Goal: Information Seeking & Learning: Learn about a topic

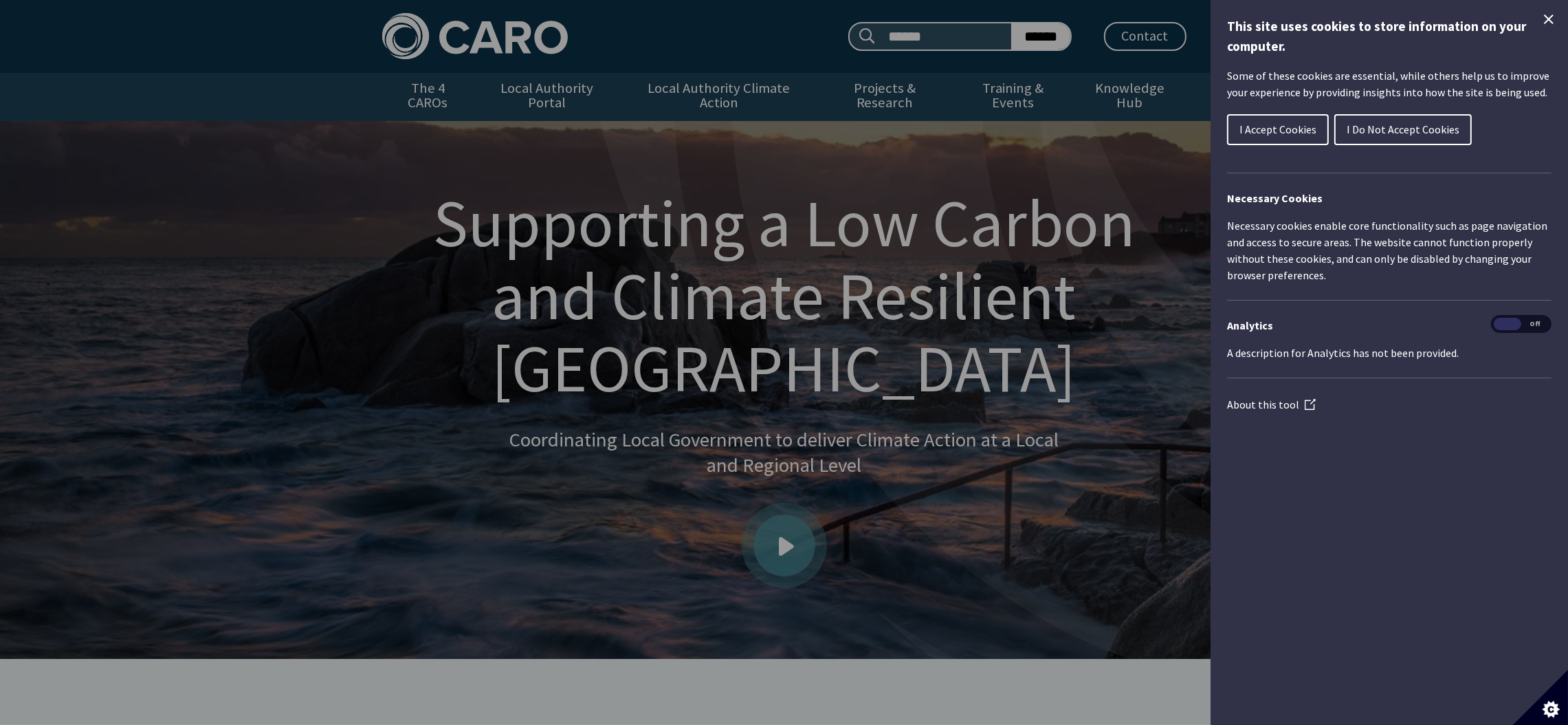
click at [1554, 25] on icon "Close Cookie Control" at bounding box center [1548, 19] width 16 height 16
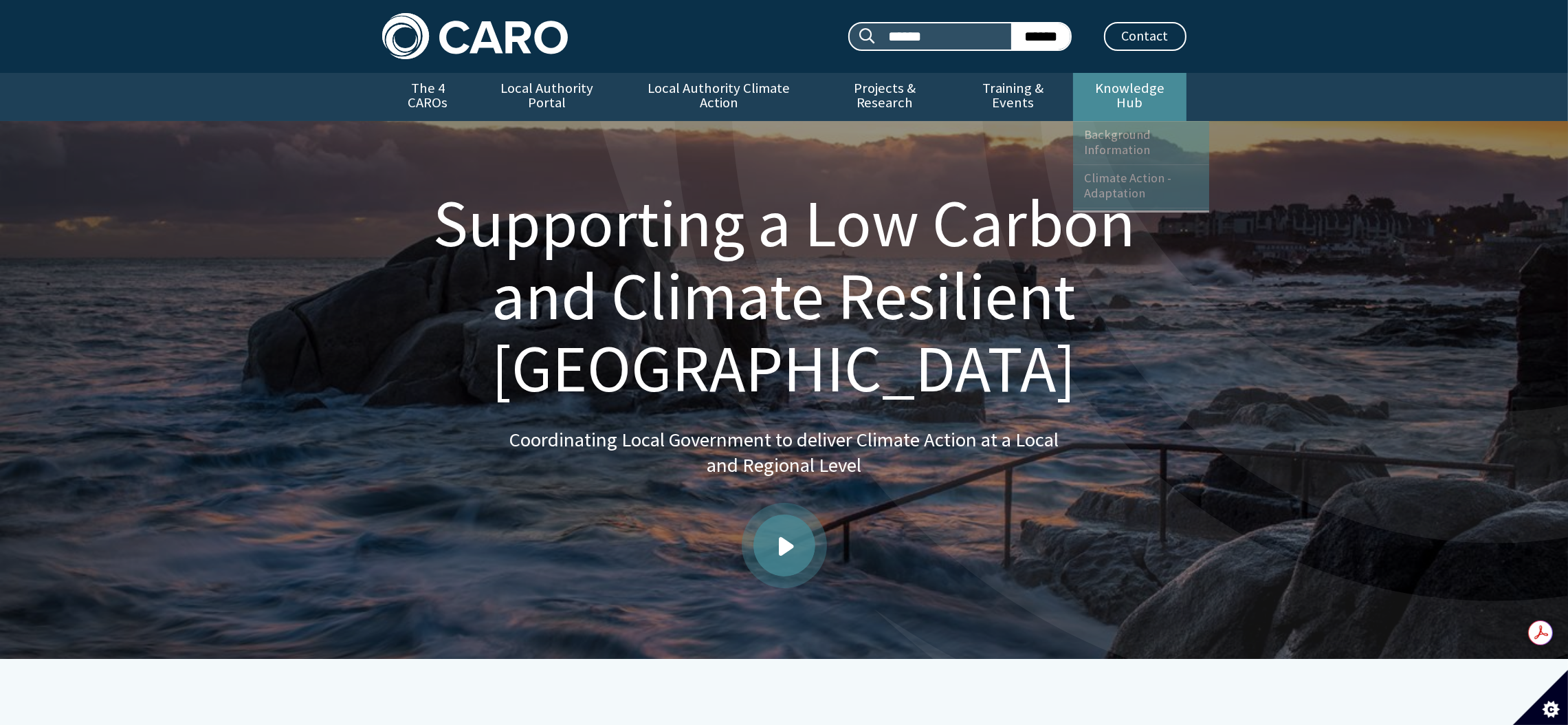
click at [1127, 93] on link "Knowledge Hub" at bounding box center [1130, 97] width 113 height 48
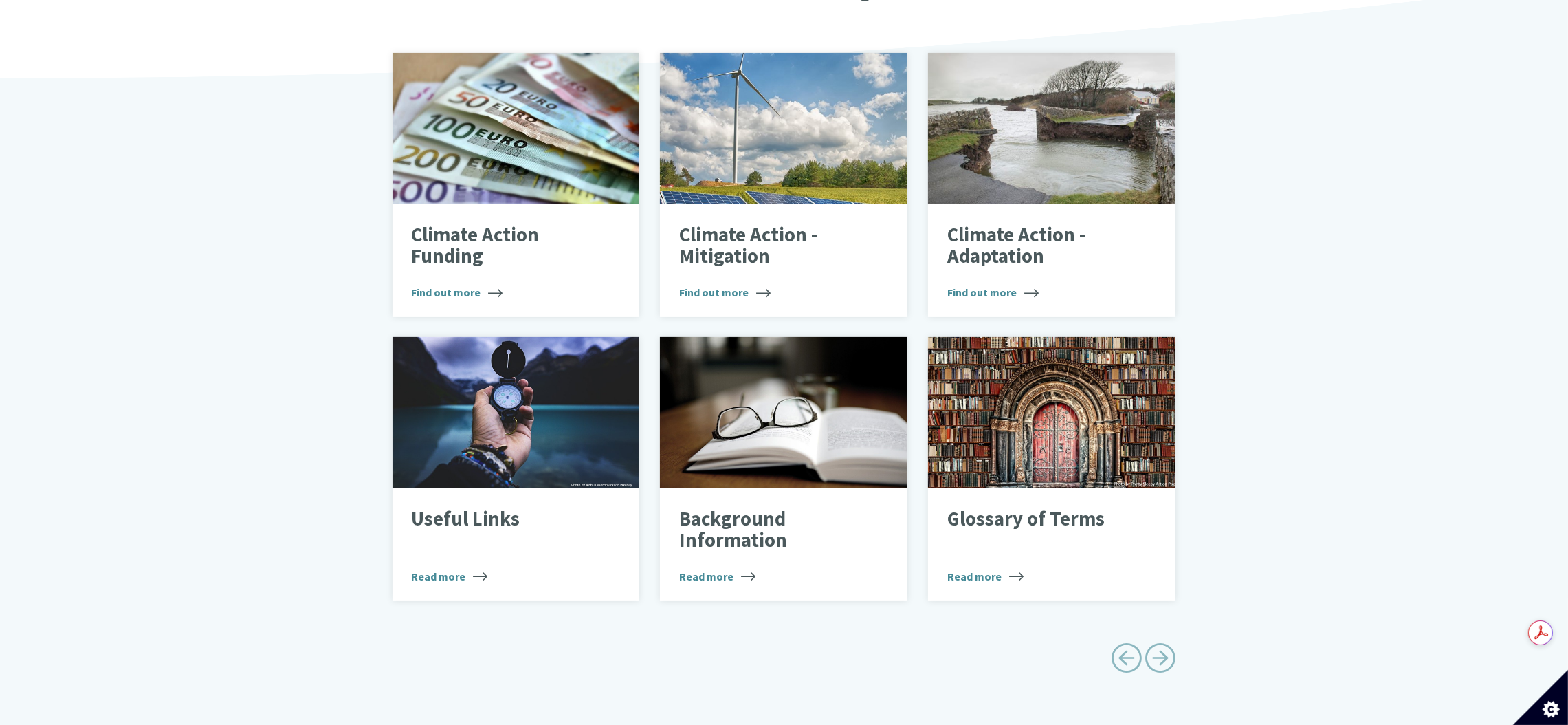
scroll to position [722, 0]
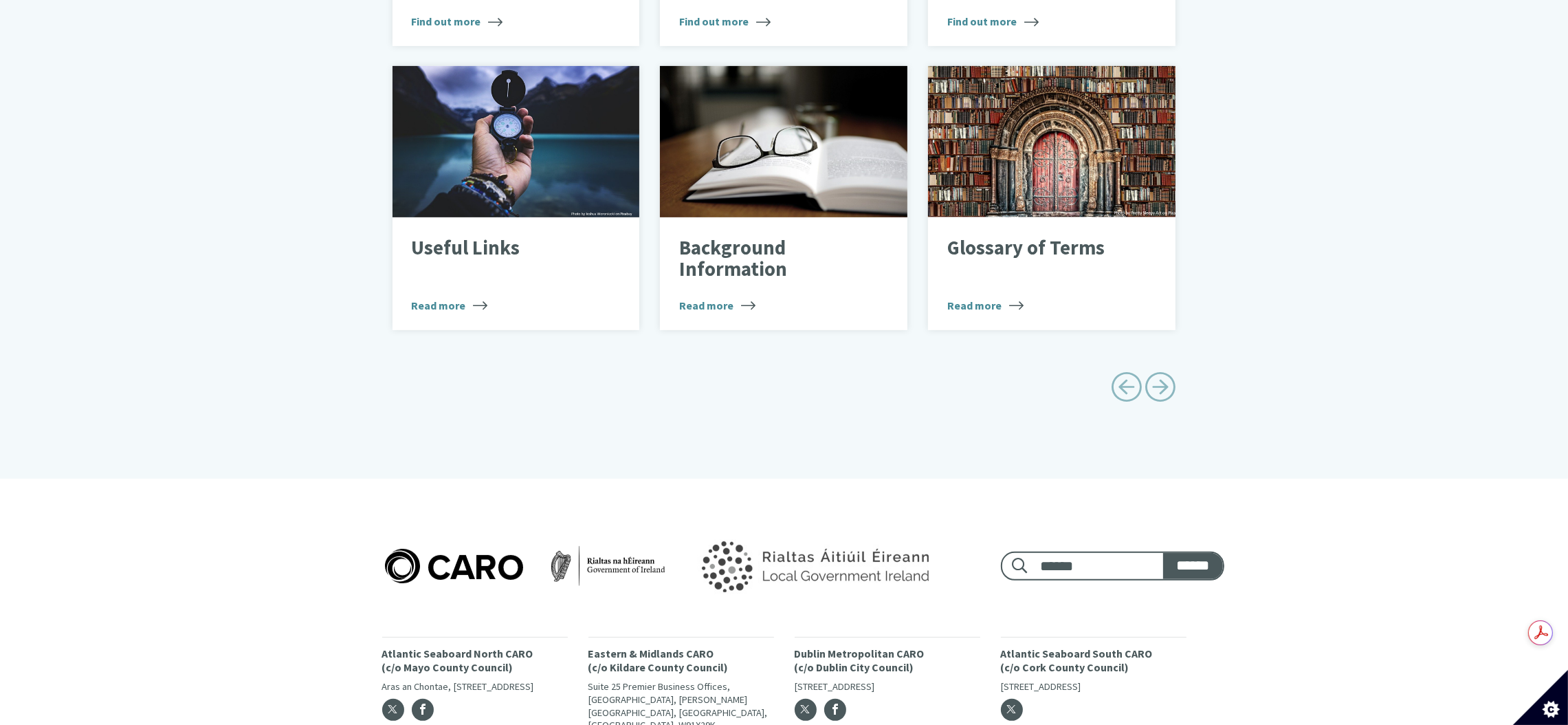
click at [1167, 373] on span "Next page" at bounding box center [1161, 387] width 31 height 31
type input "******"
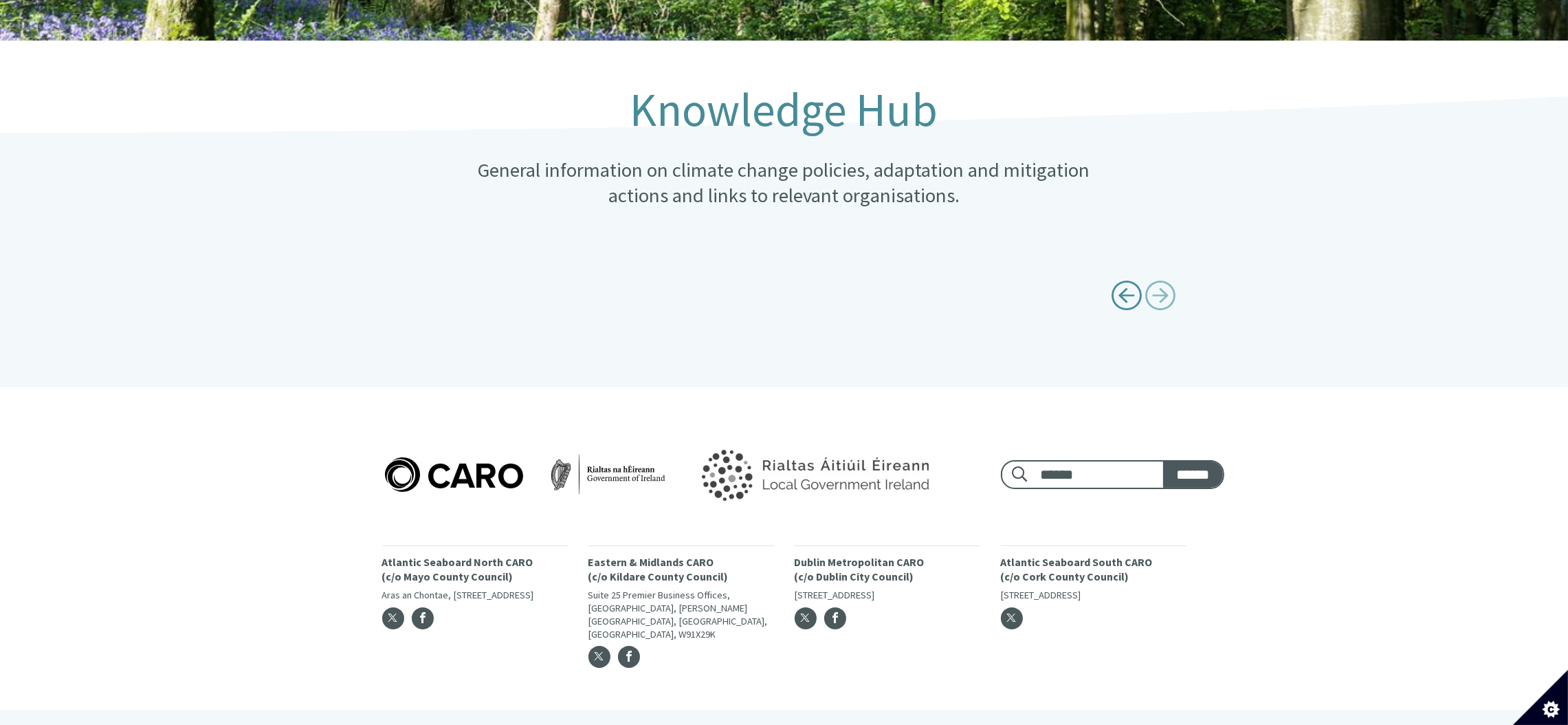
scroll to position [0, 0]
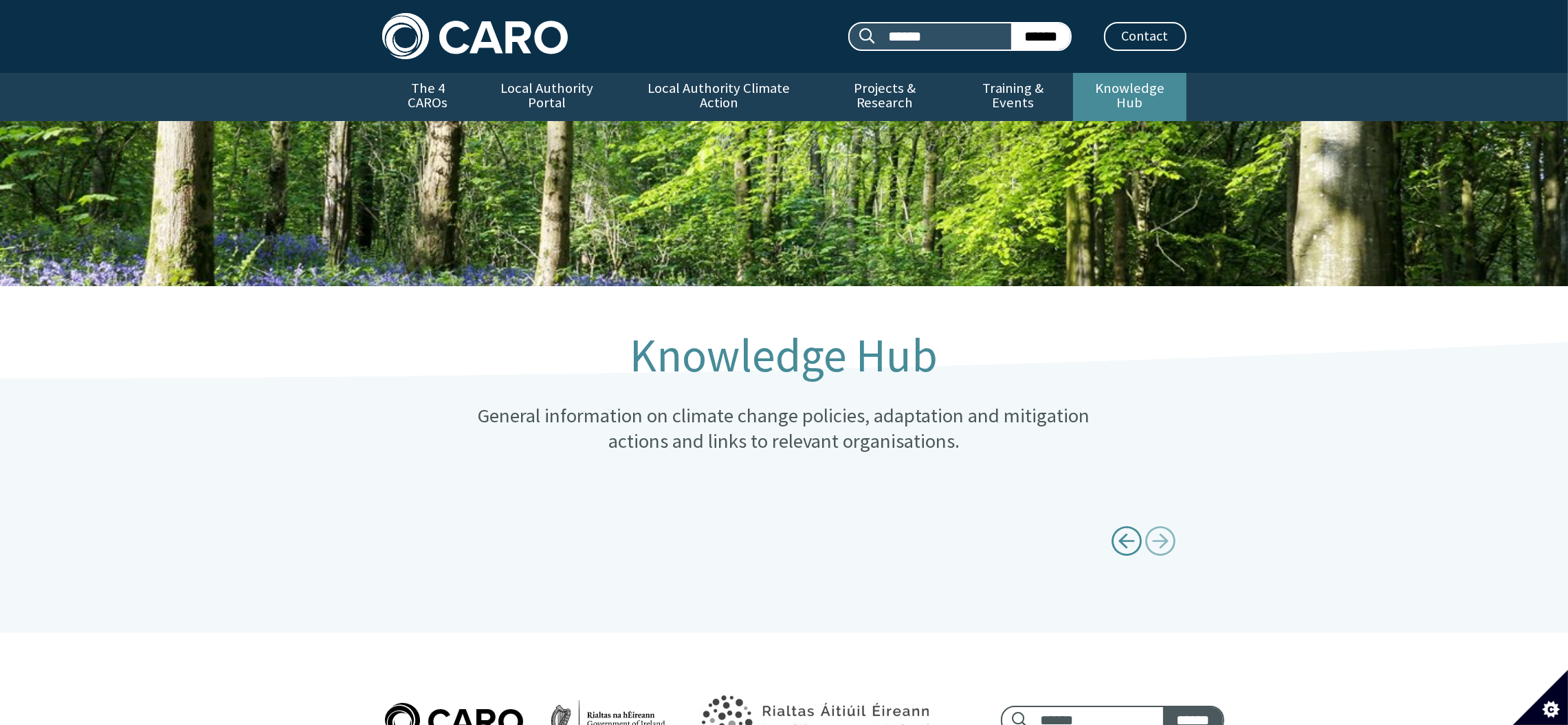
click at [1145, 92] on link "Knowledge Hub" at bounding box center [1130, 97] width 113 height 48
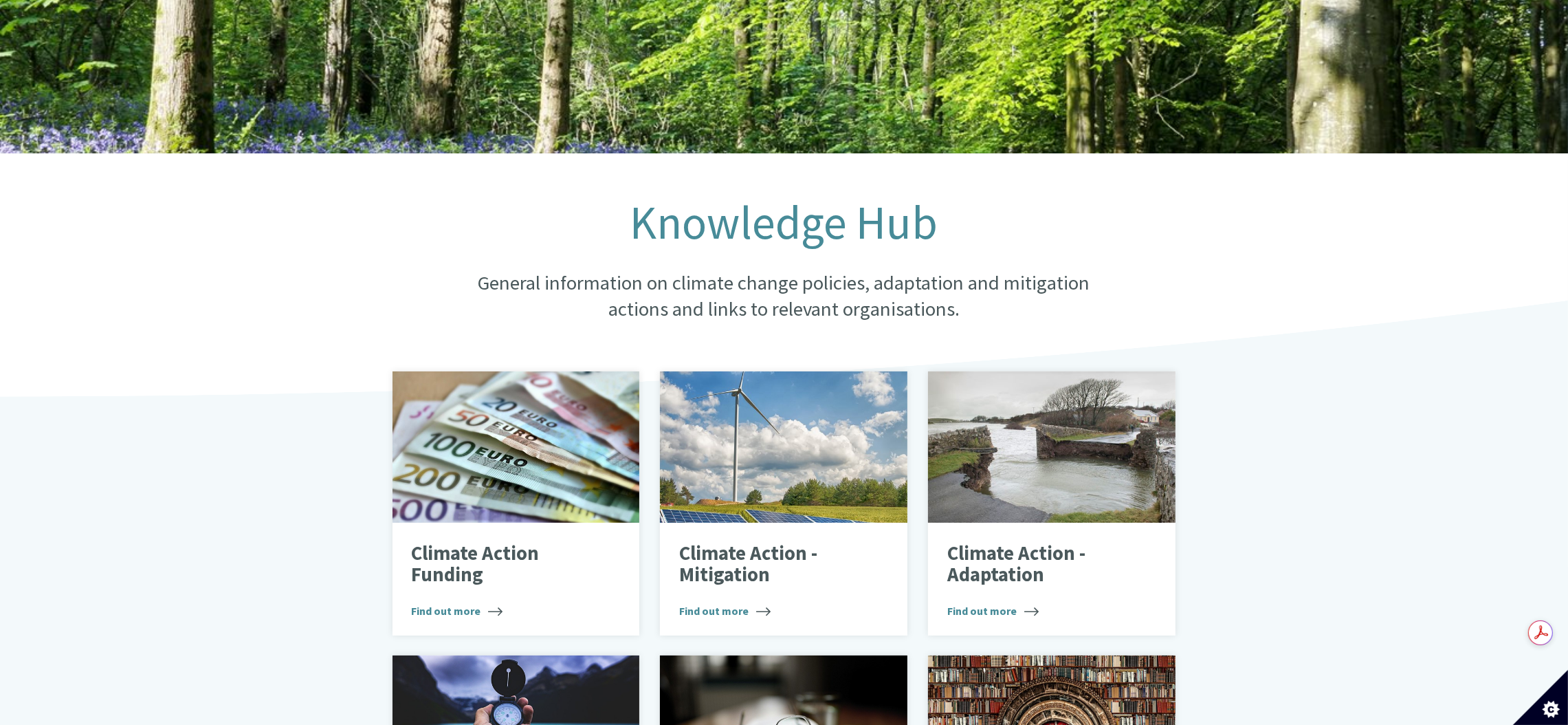
scroll to position [515, 0]
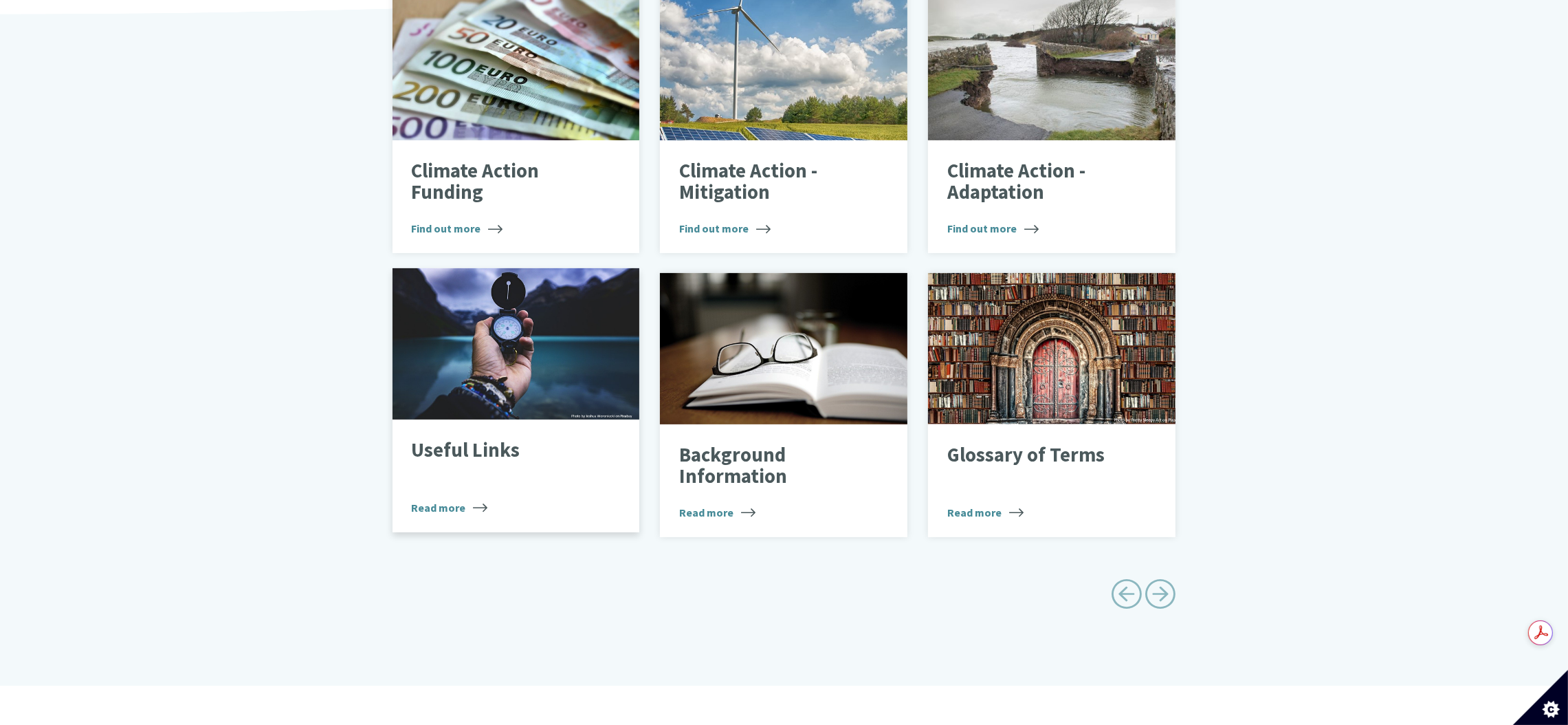
click at [527, 395] on div "Compass" at bounding box center [516, 343] width 247 height 152
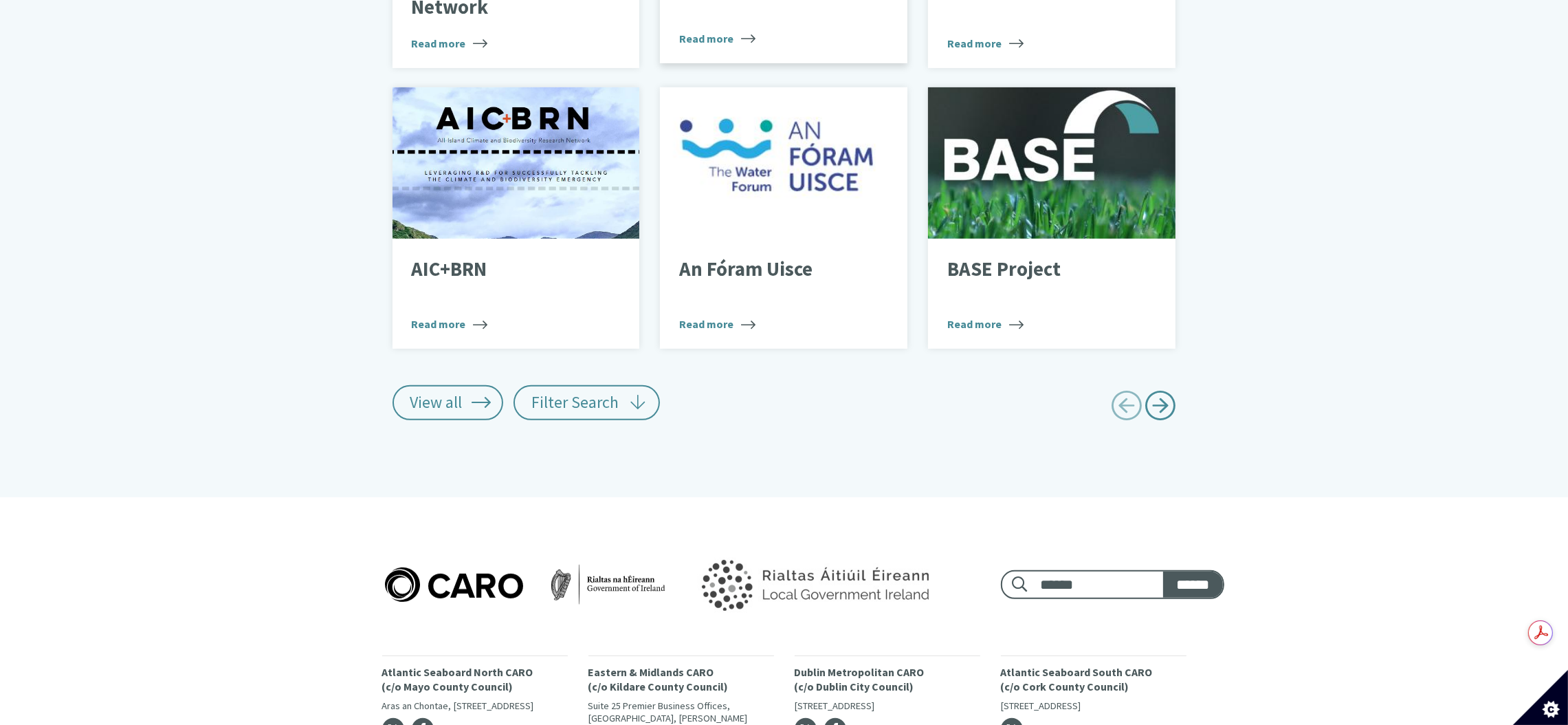
scroll to position [833, 0]
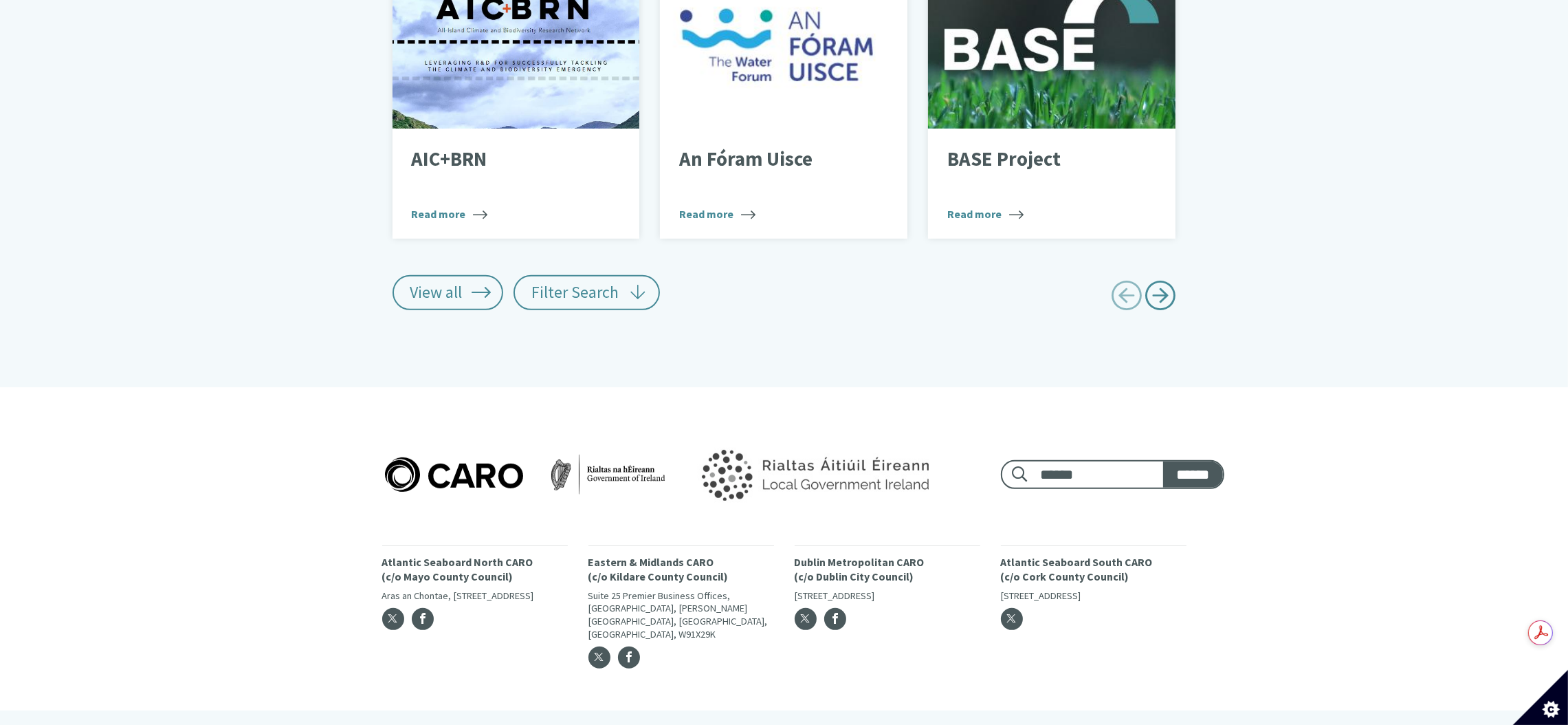
click at [1152, 282] on span "Next page" at bounding box center [1161, 295] width 31 height 31
type input "******"
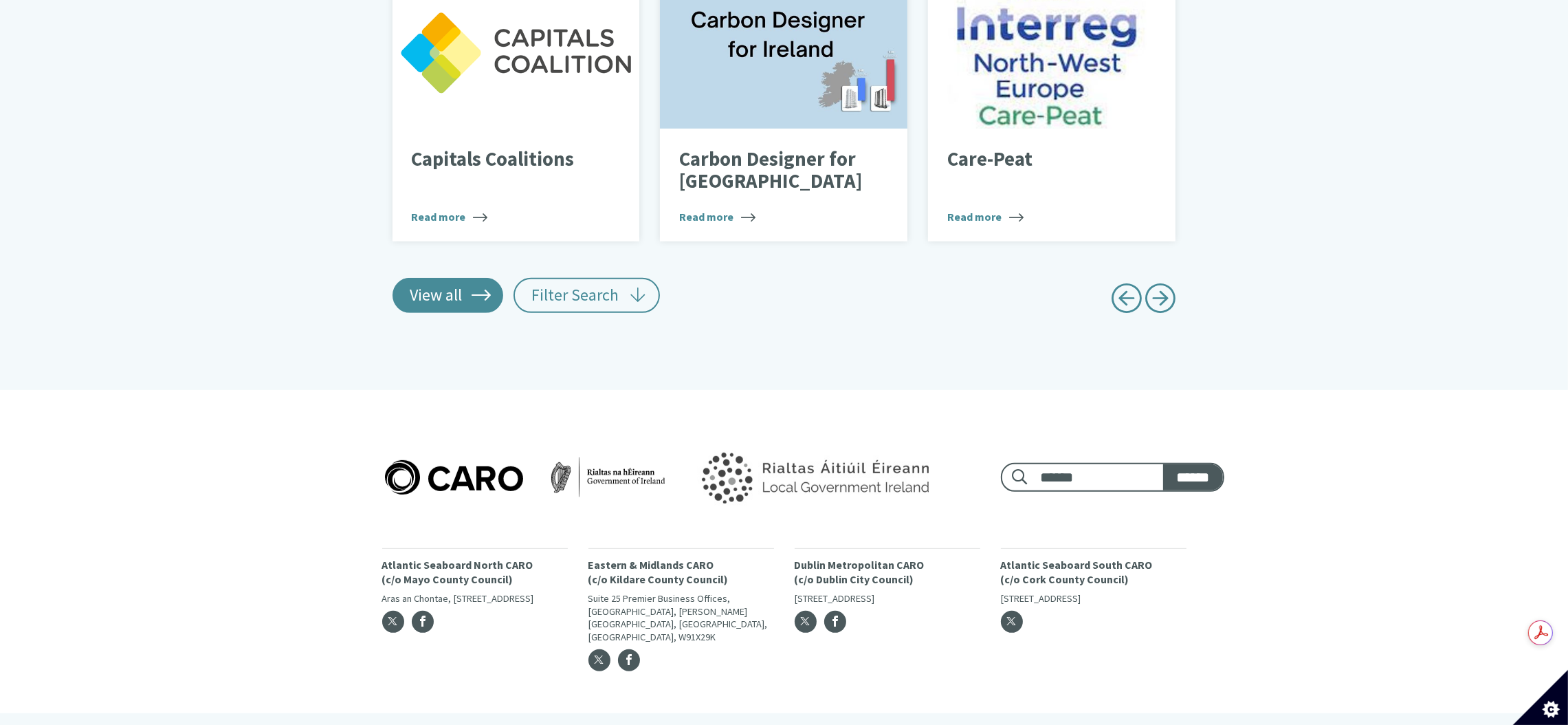
click at [438, 290] on link "View all" at bounding box center [448, 295] width 111 height 34
type input "******"
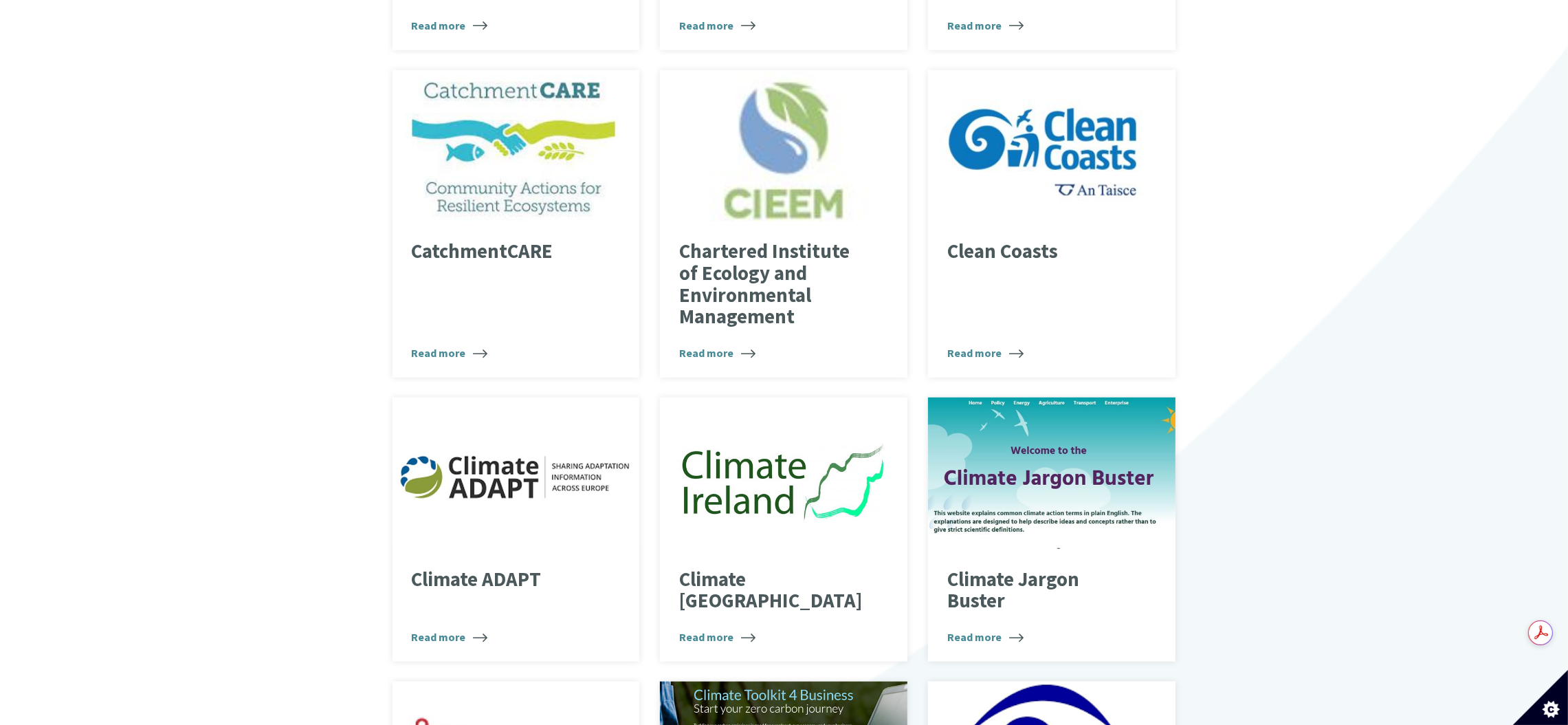
scroll to position [0, 0]
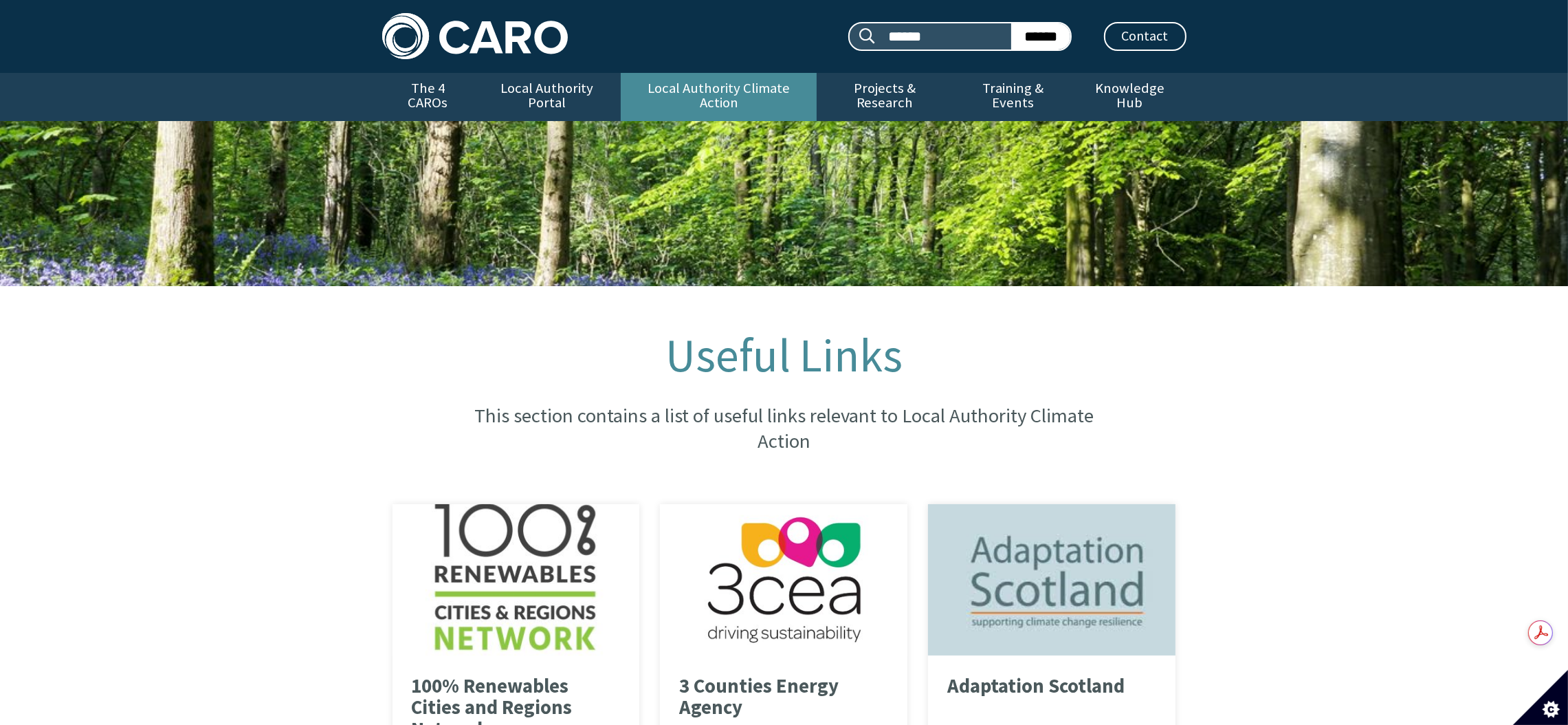
click at [689, 82] on link "Local Authority Climate Action" at bounding box center [719, 97] width 196 height 48
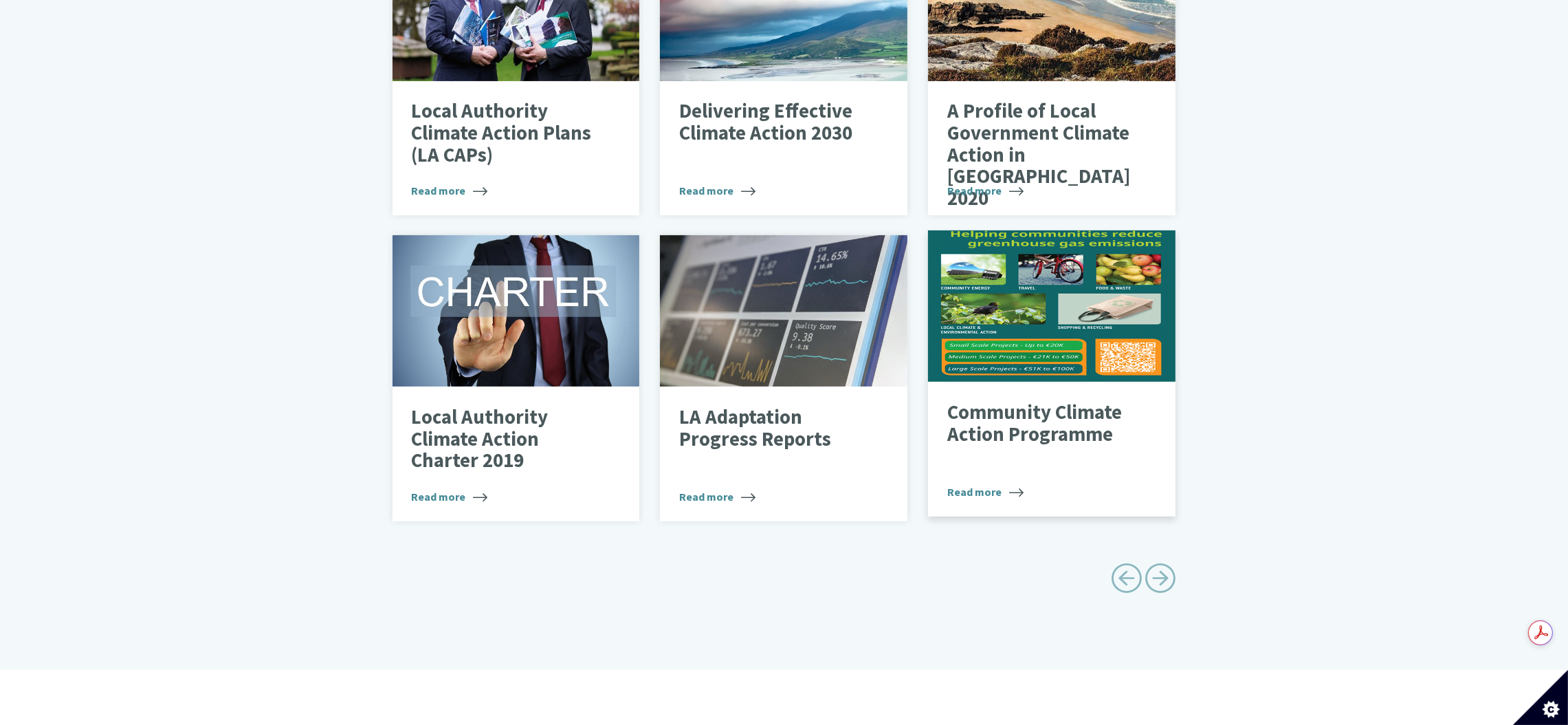
scroll to position [722, 0]
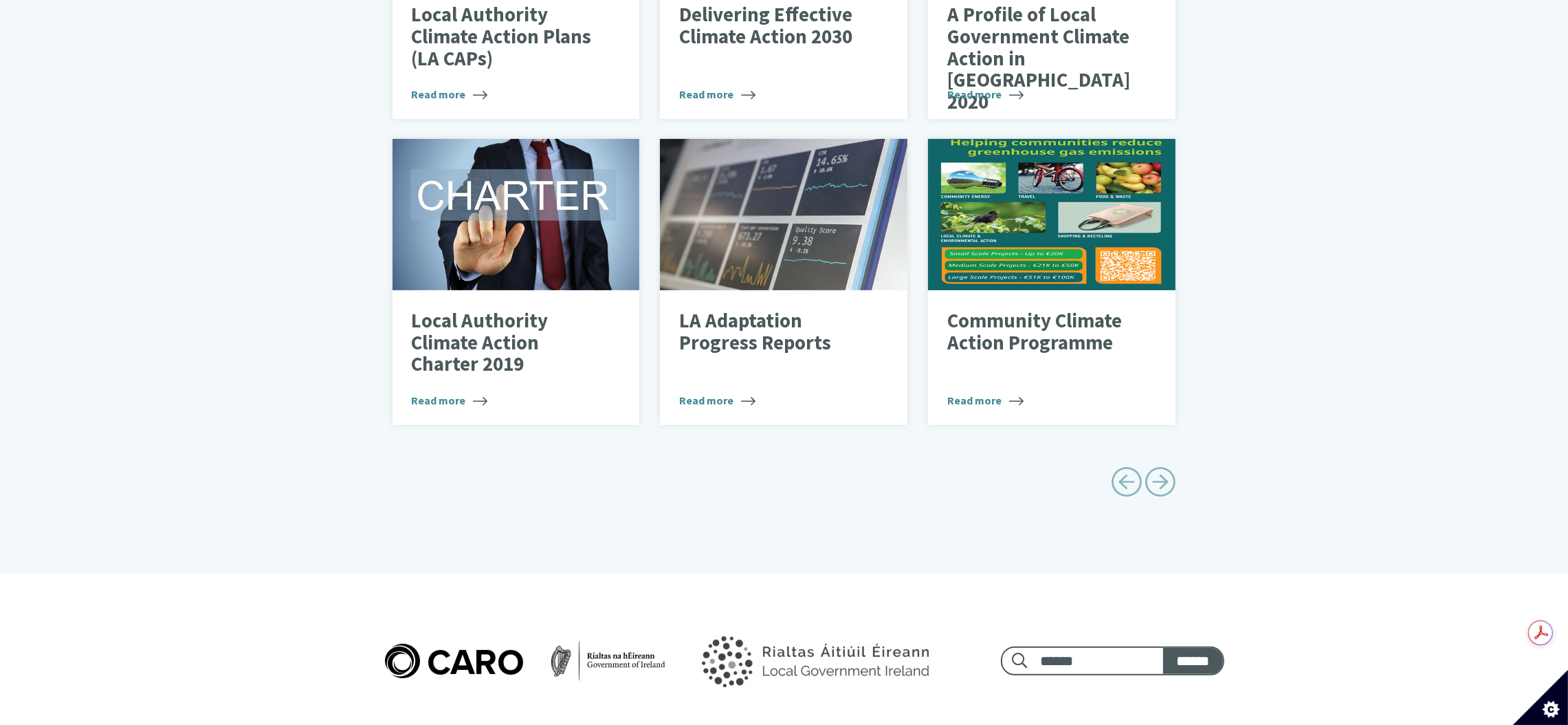
click at [1169, 469] on span "Next page" at bounding box center [1161, 482] width 31 height 31
type input "******"
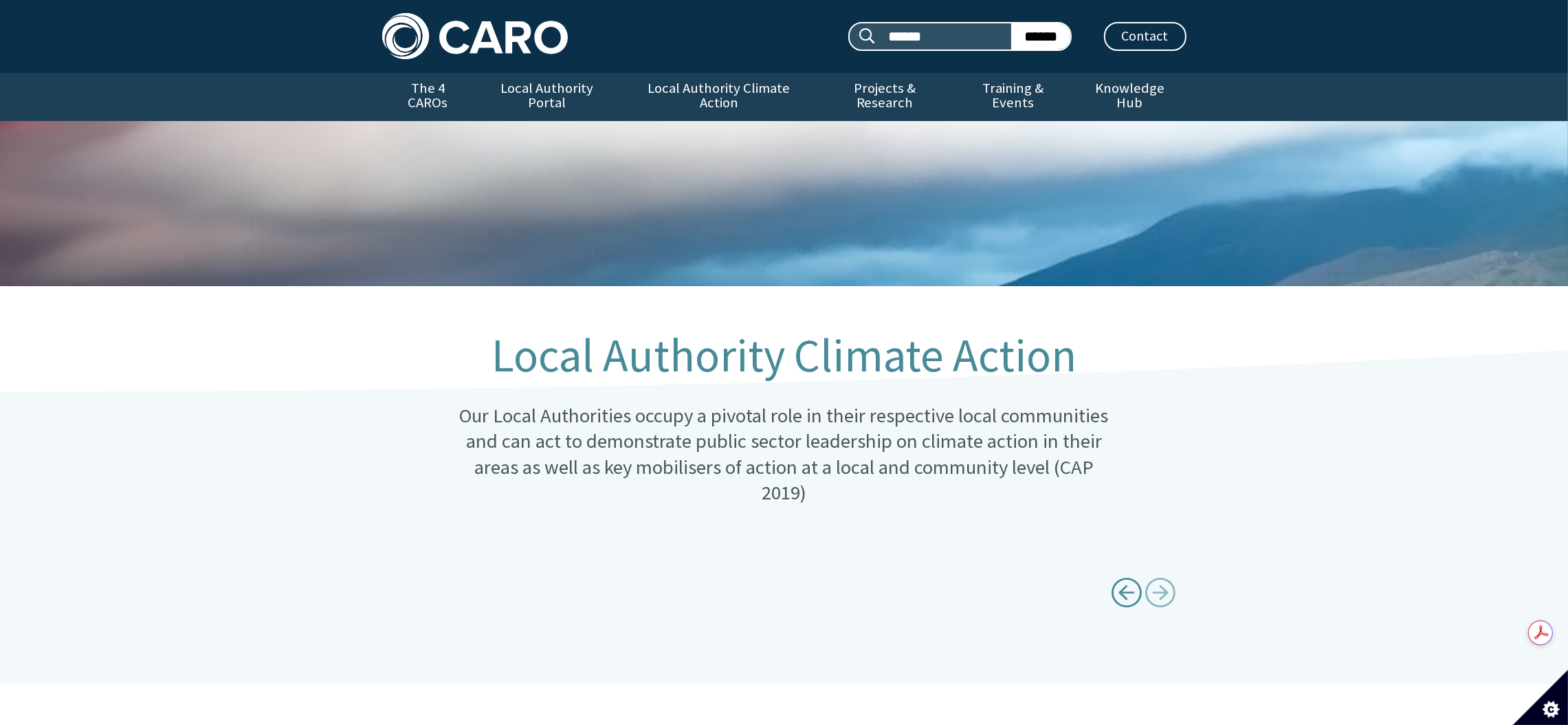
scroll to position [0, 0]
click at [1127, 577] on span "Previous page" at bounding box center [1127, 592] width 31 height 31
type input "******"
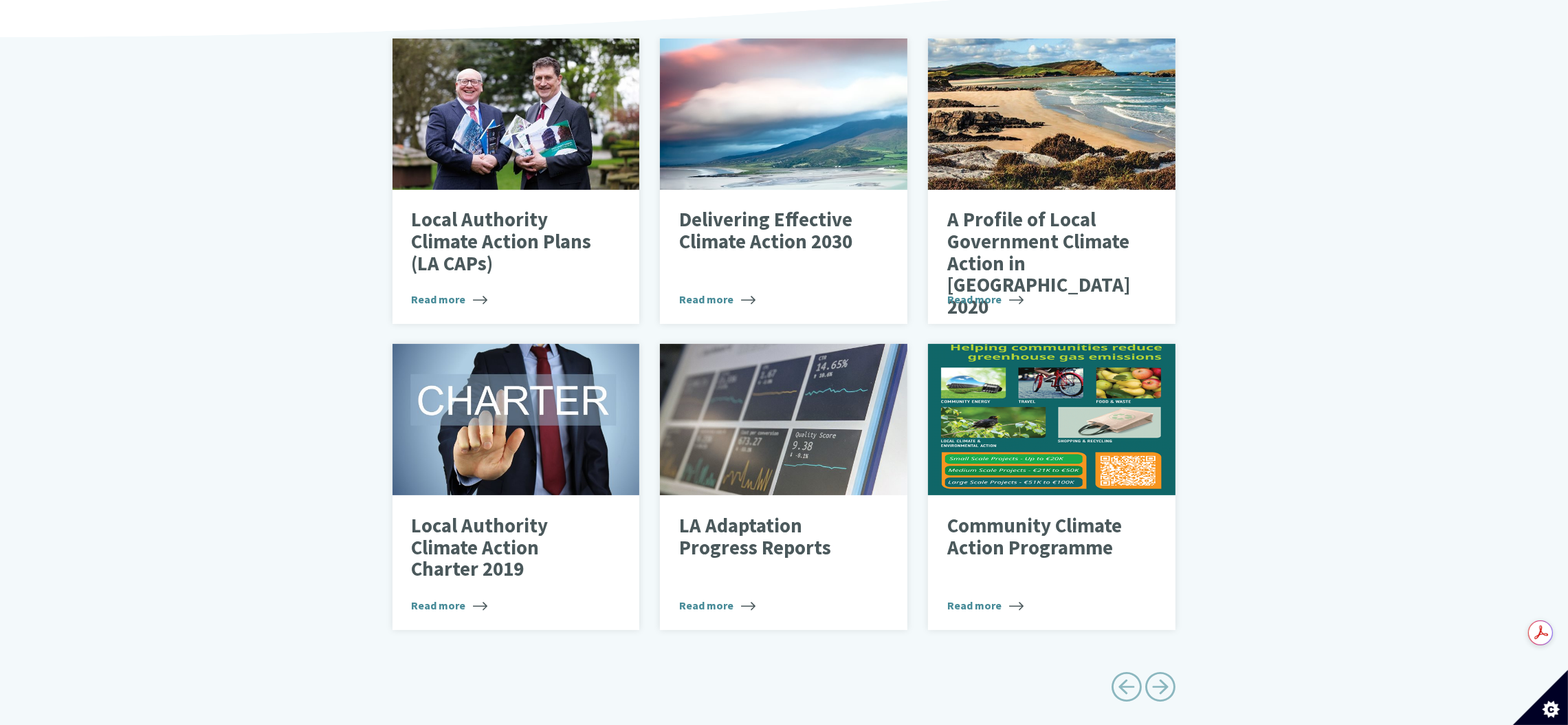
scroll to position [619, 0]
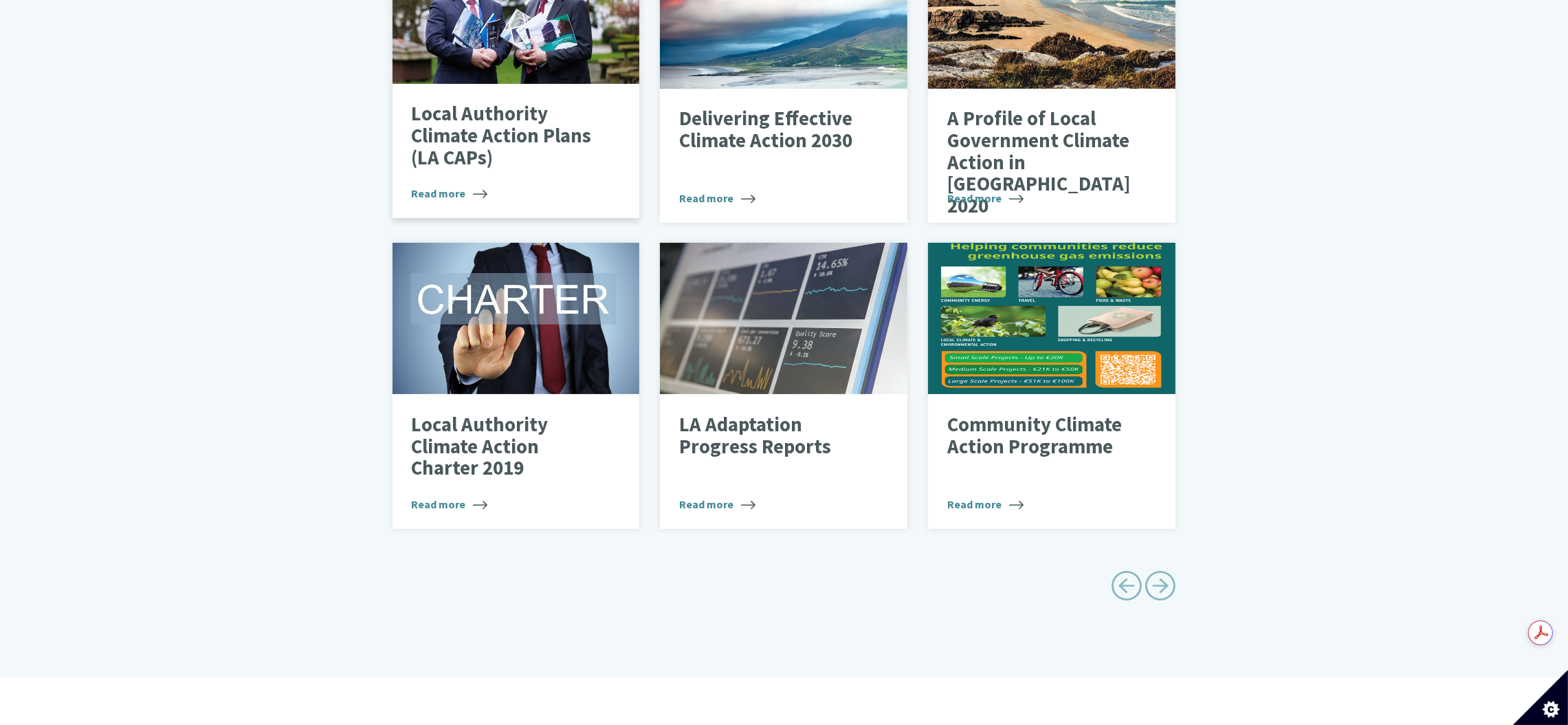
click at [496, 140] on p "Local Authority Climate Action Plans (LA CAPs)" at bounding box center [506, 136] width 189 height 65
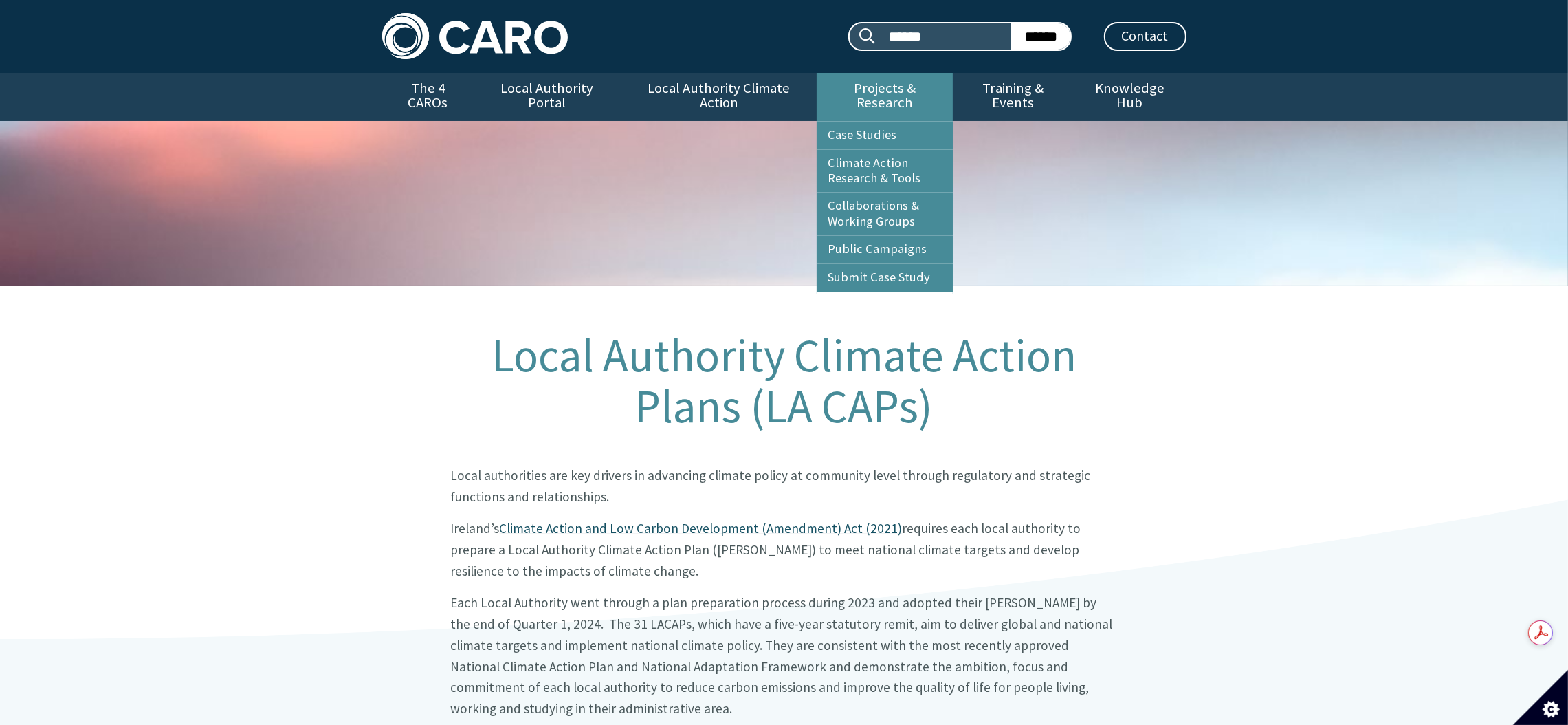
click at [894, 84] on link "Projects & Research" at bounding box center [885, 97] width 136 height 48
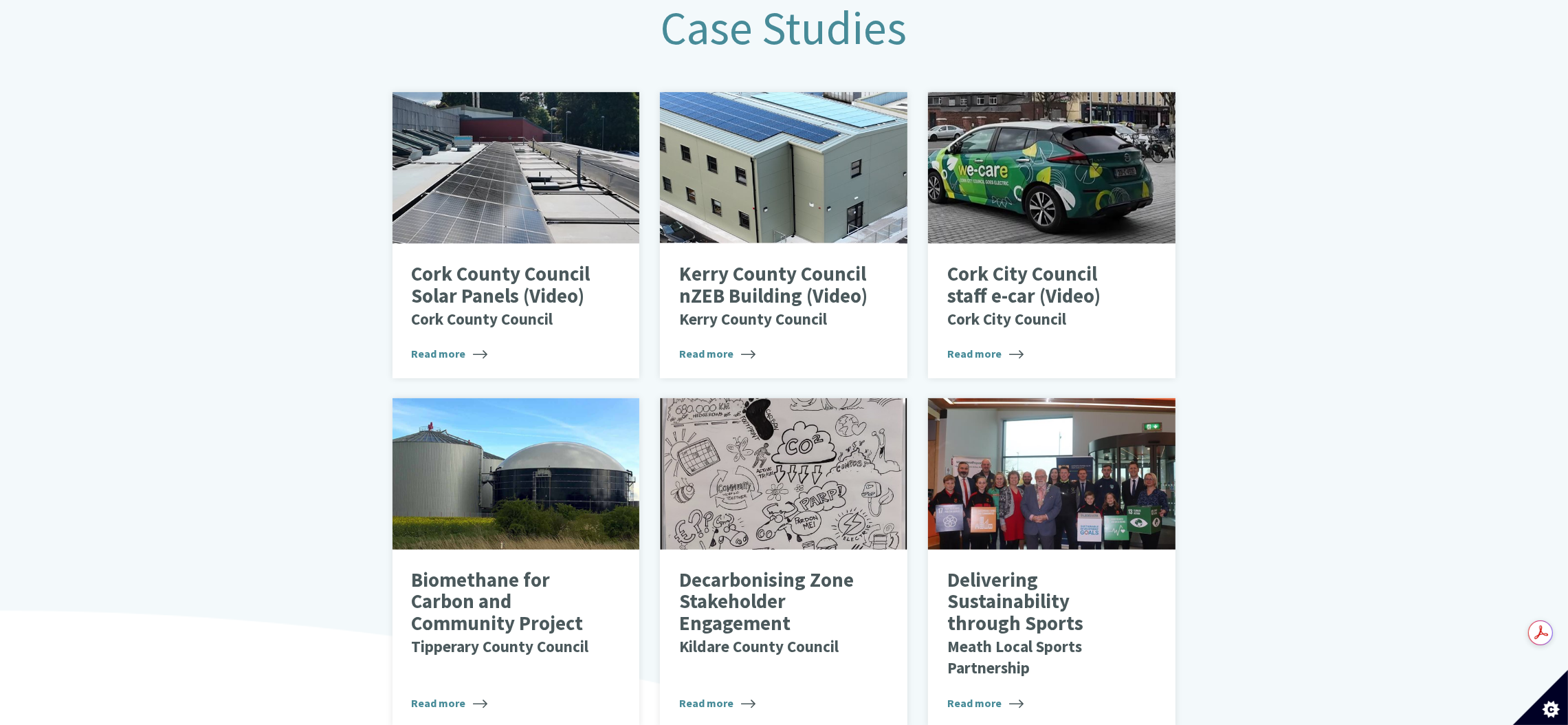
scroll to position [619, 0]
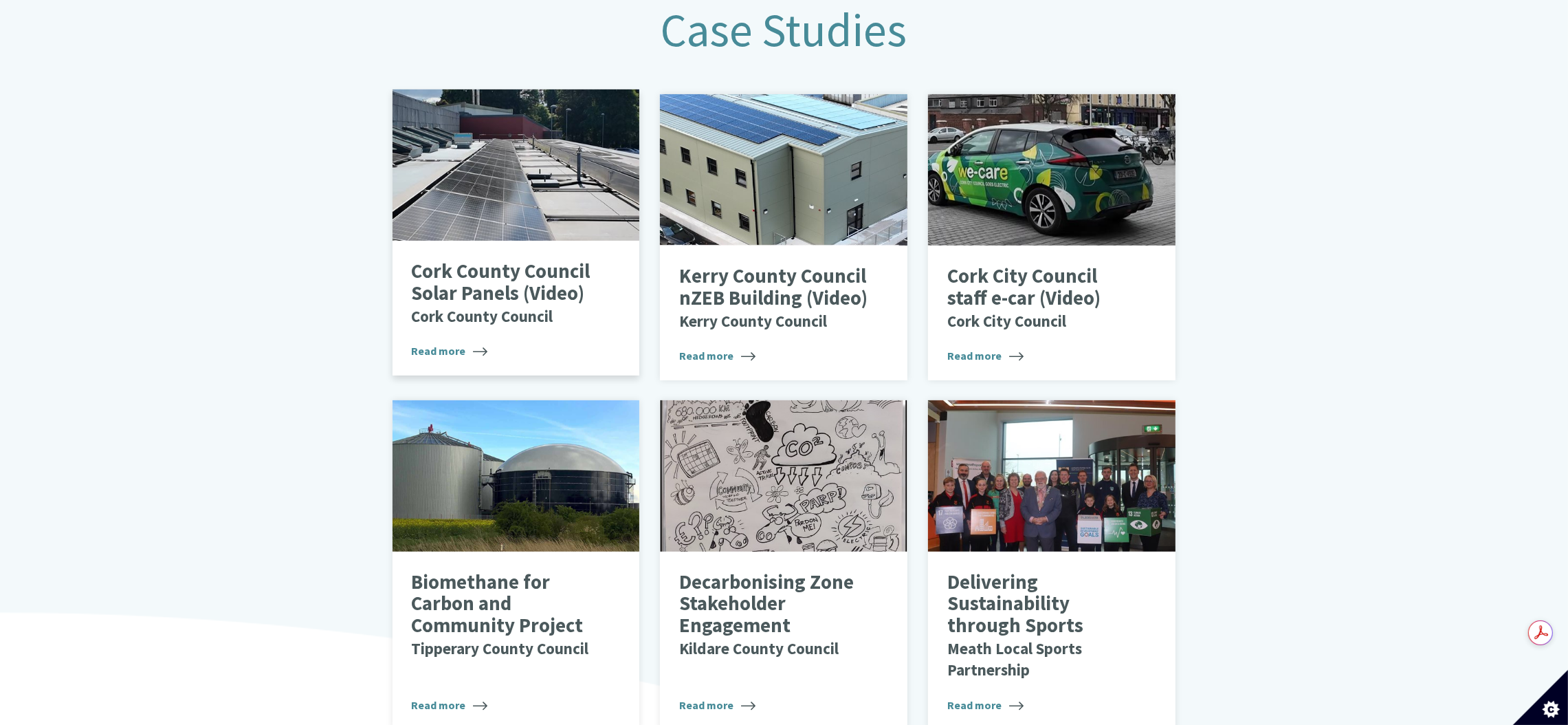
click at [506, 306] on small "Cork County Council" at bounding box center [482, 316] width 142 height 20
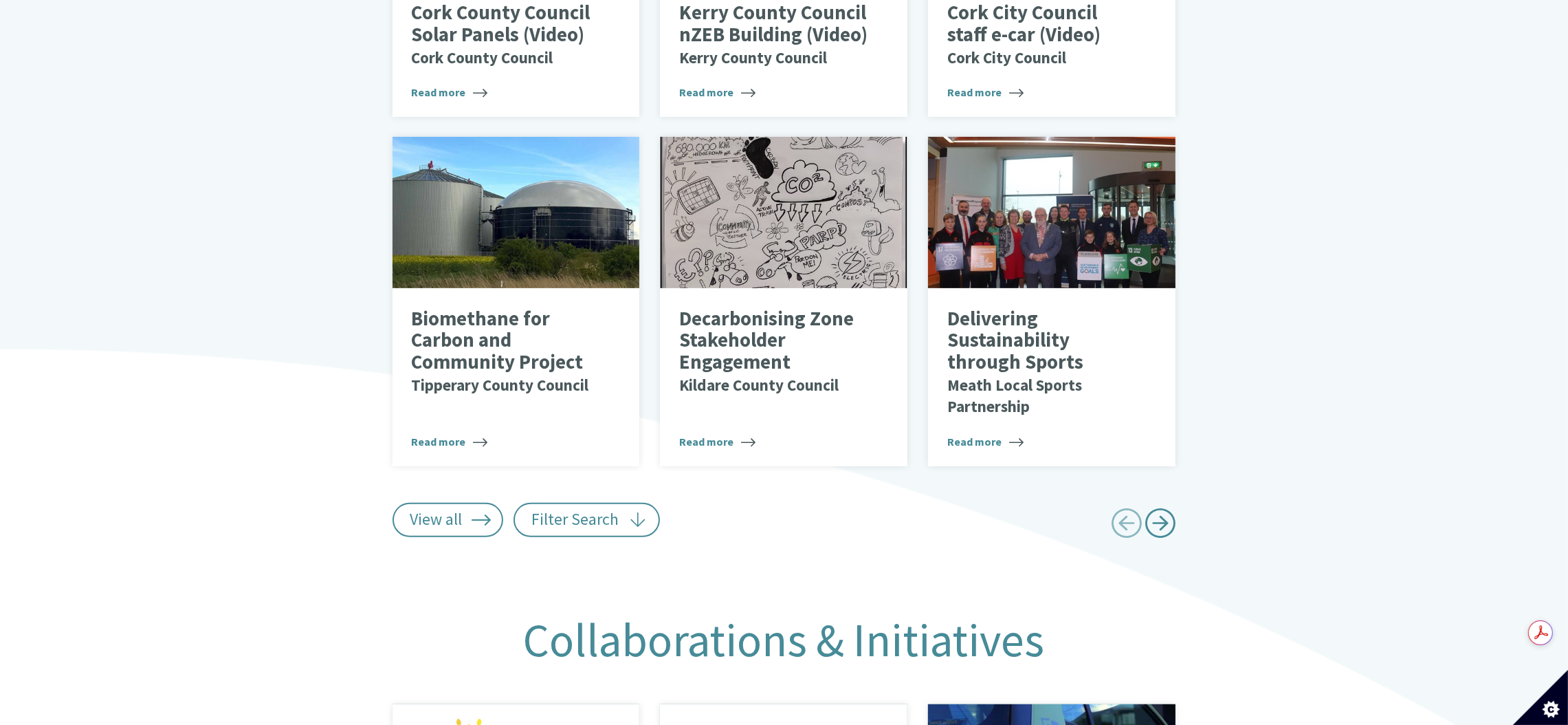
scroll to position [943, 0]
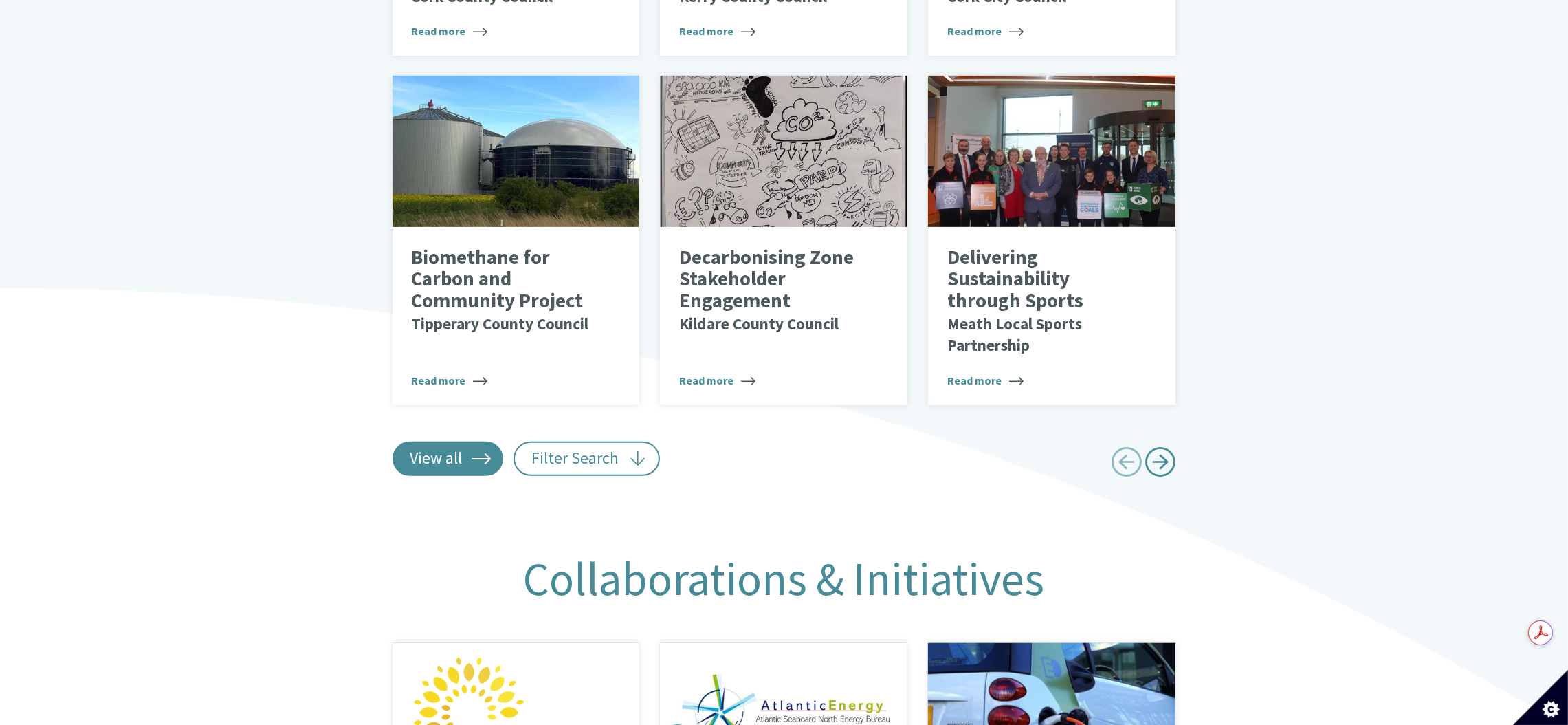
click at [471, 443] on link "View all" at bounding box center [448, 459] width 111 height 34
type input "******"
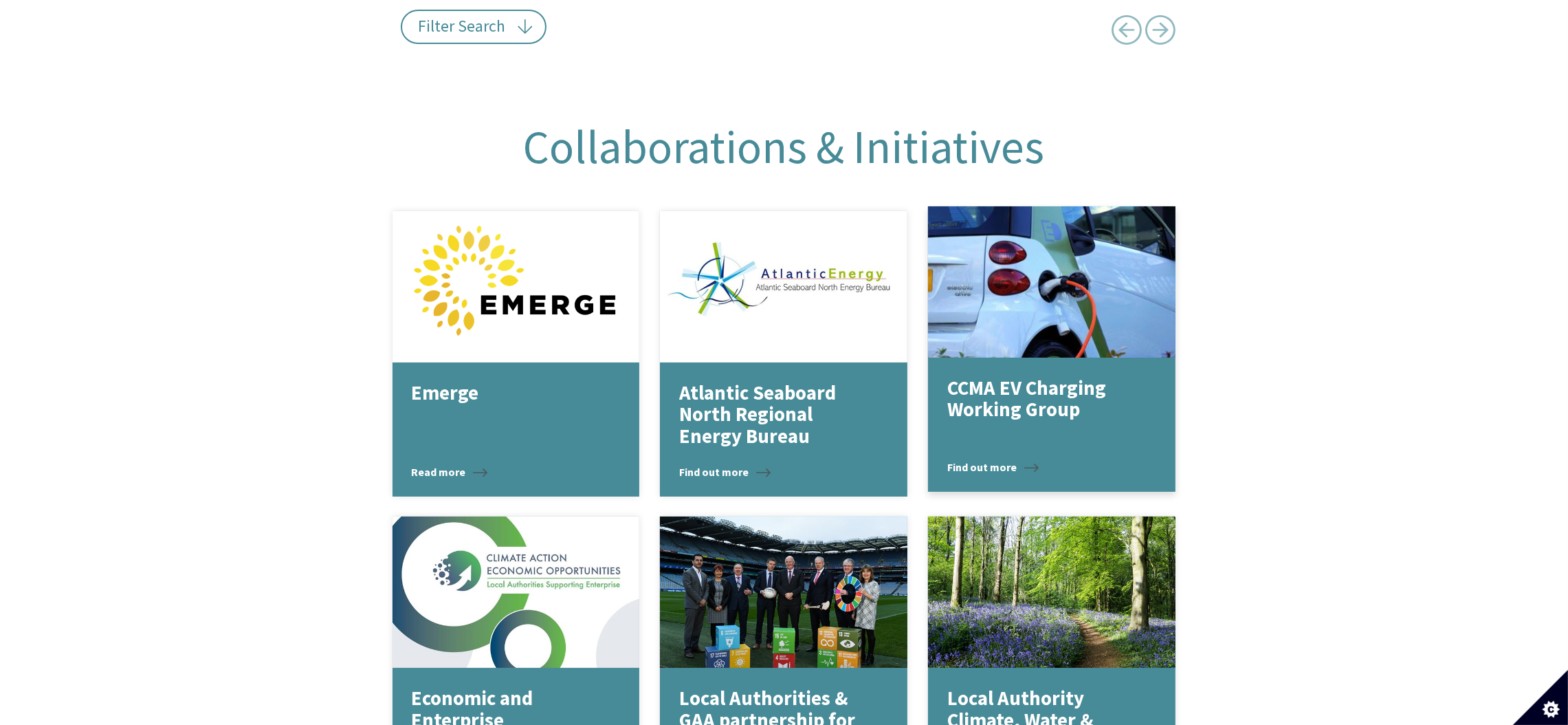
scroll to position [7462, 0]
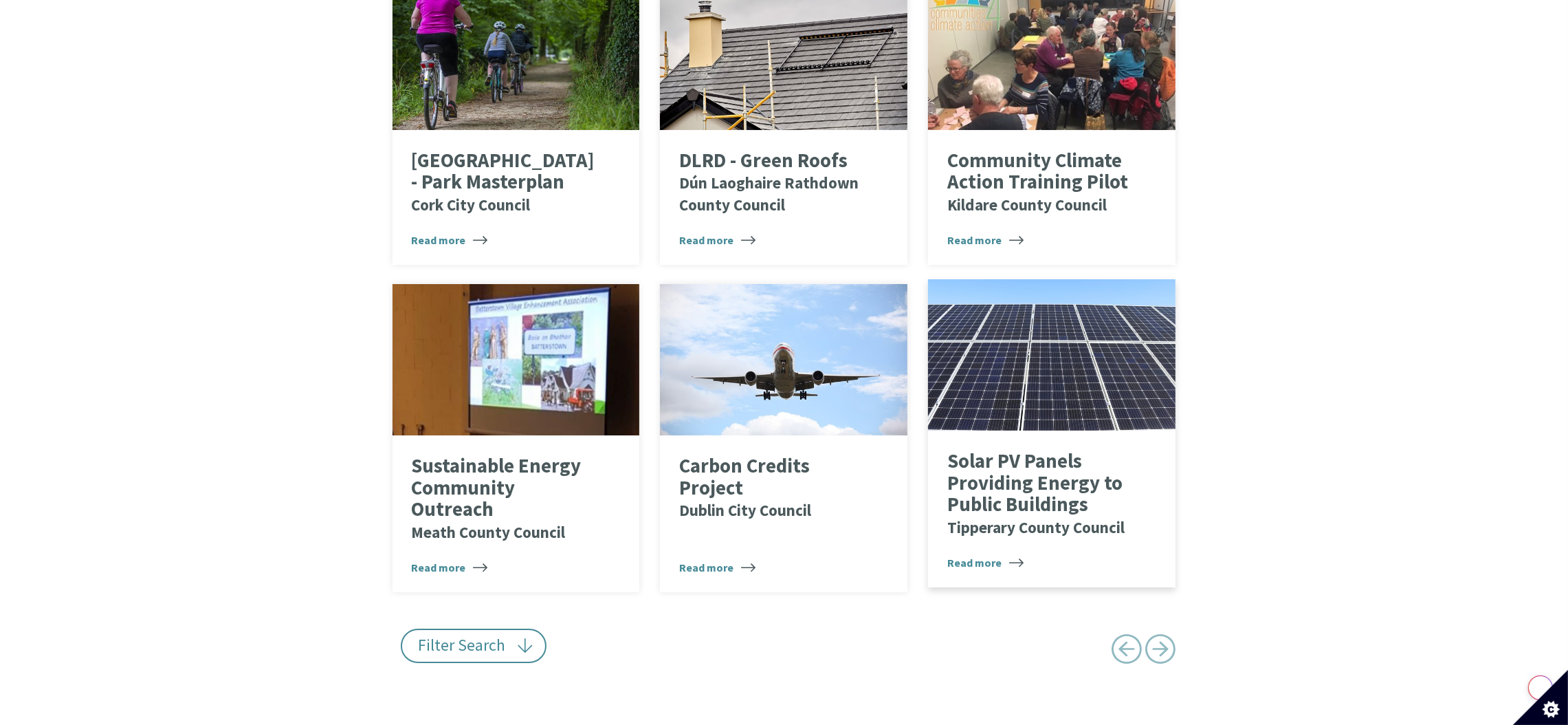
click at [1045, 481] on p "Solar PV Panels Providing Energy to Public Buildings Tipperary County Council" at bounding box center [1042, 494] width 189 height 87
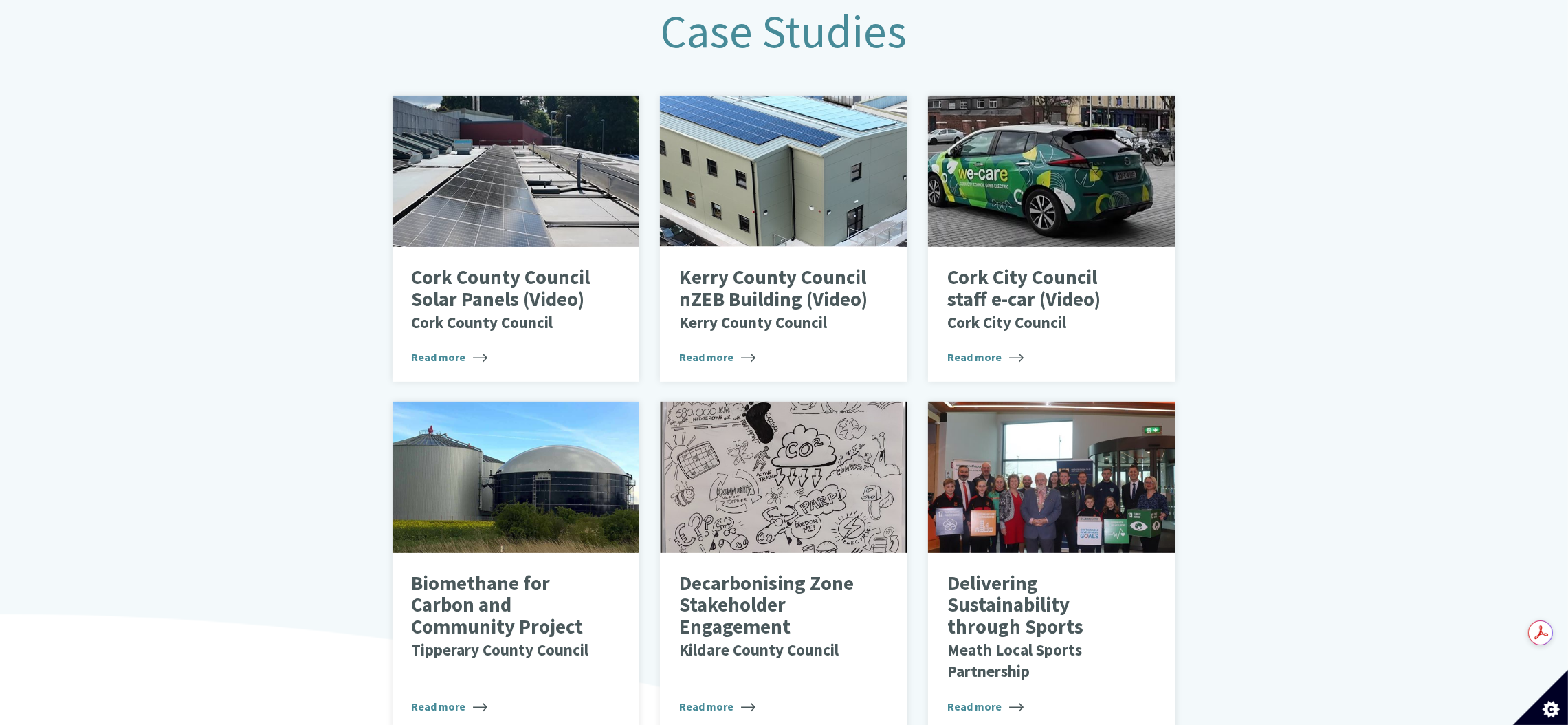
scroll to position [654, 0]
